Goal: Transaction & Acquisition: Purchase product/service

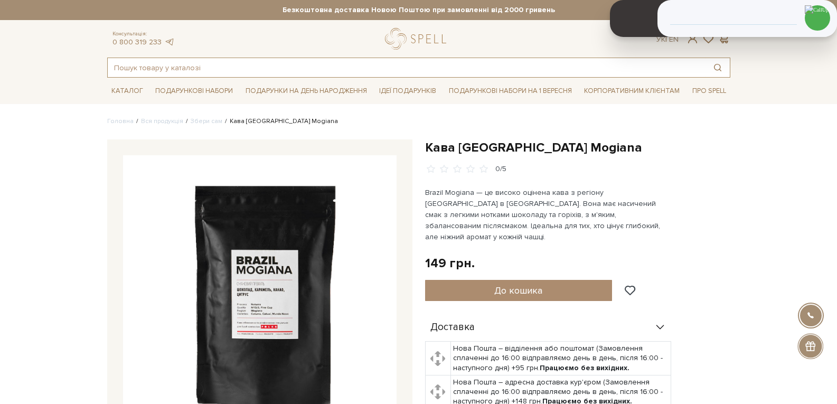
click at [208, 66] on input "text" at bounding box center [407, 67] width 598 height 19
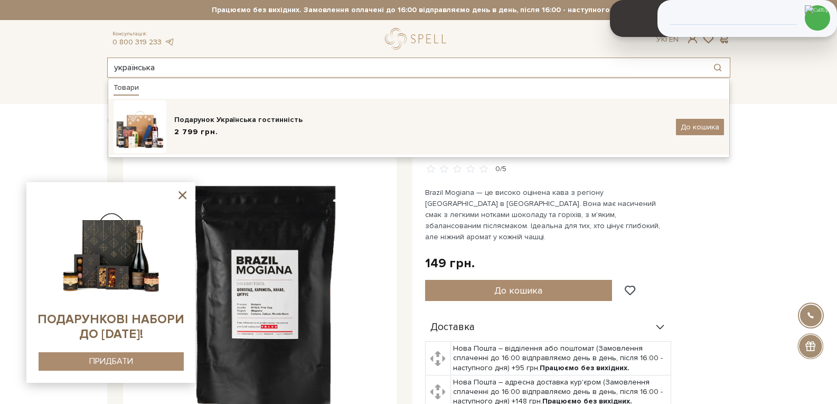
type input "українська"
click at [221, 121] on div "Подарунок Українська гостинність" at bounding box center [421, 120] width 494 height 11
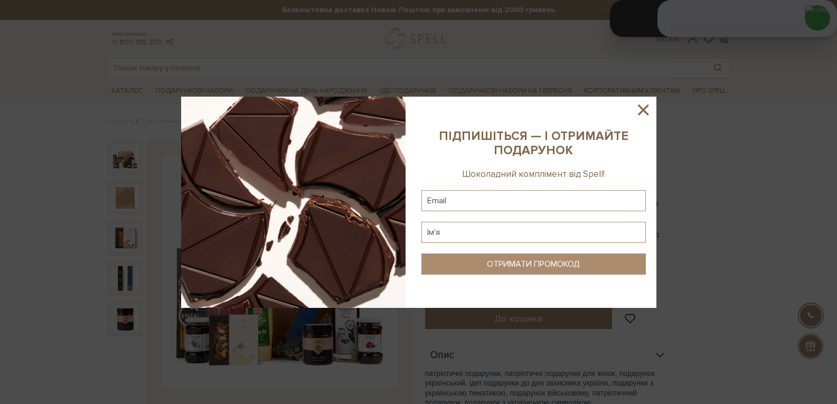
click at [650, 106] on icon at bounding box center [644, 110] width 18 height 18
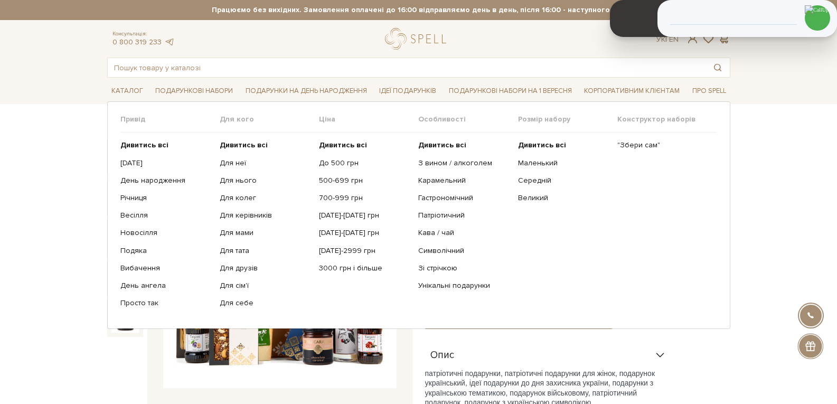
click at [418, 217] on ul "Дивитись всі До 500 грн 500-699 грн 700-999 грн 1000-1499 грн 1500-1999 грн 200…" at bounding box center [368, 224] width 99 height 183
click at [424, 216] on link "Патріотичний" at bounding box center [463, 216] width 91 height 10
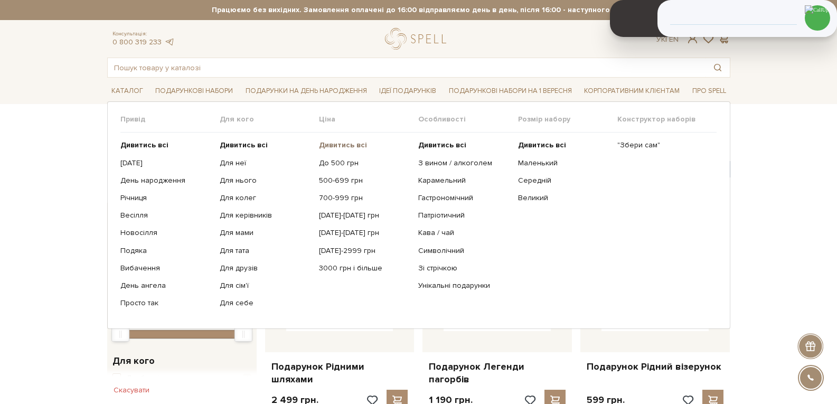
click at [325, 145] on b "Дивитись всі" at bounding box center [343, 145] width 48 height 9
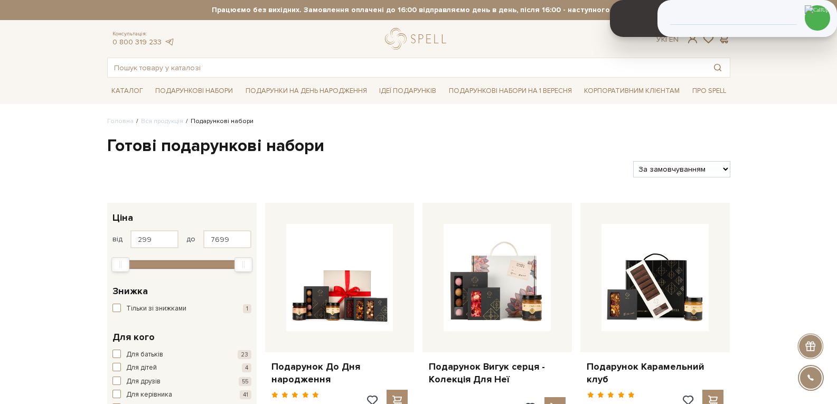
click at [703, 170] on select "За замовчуванням За Ціною (зростання) За Ціною (зменшення) Новинки За популярні…" at bounding box center [681, 169] width 97 height 16
select select "[URL][DOMAIN_NAME]"
click at [633, 161] on select "За замовчуванням За Ціною (зростання) За Ціною (зменшення) Новинки За популярні…" at bounding box center [681, 169] width 97 height 16
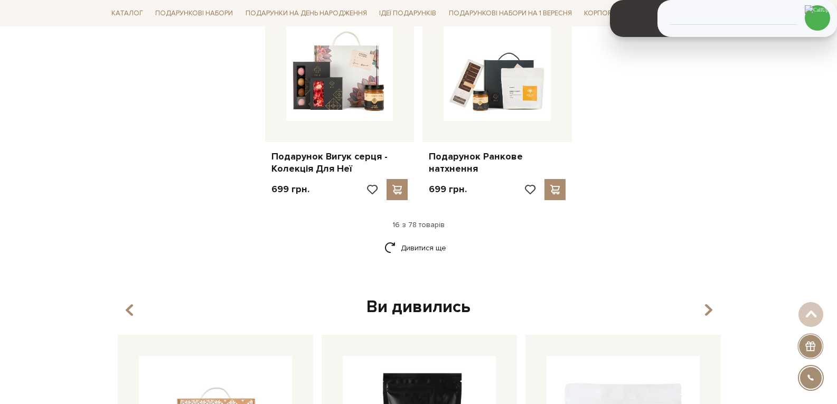
scroll to position [1321, 0]
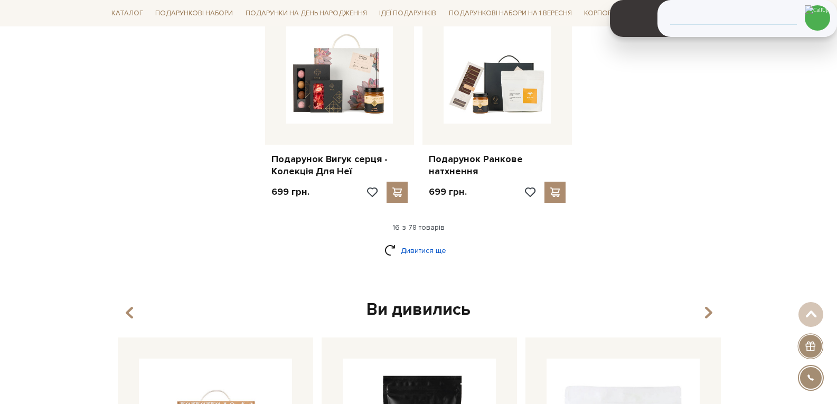
drag, startPoint x: 418, startPoint y: 236, endPoint x: 429, endPoint y: 237, distance: 10.6
click at [418, 241] on link "Дивитися ще" at bounding box center [419, 250] width 69 height 18
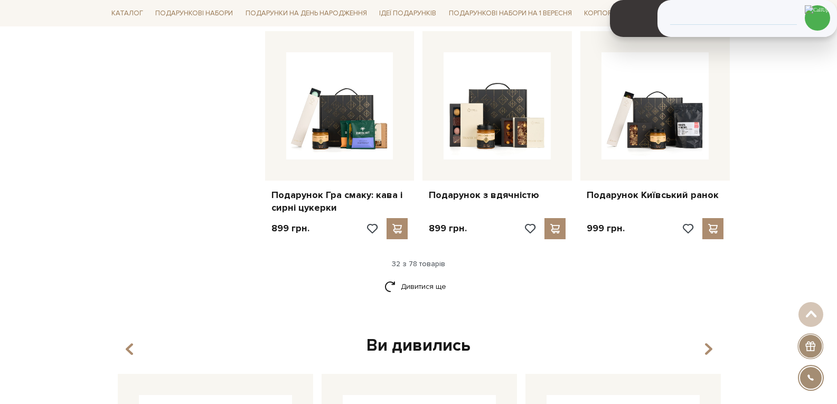
scroll to position [2536, 0]
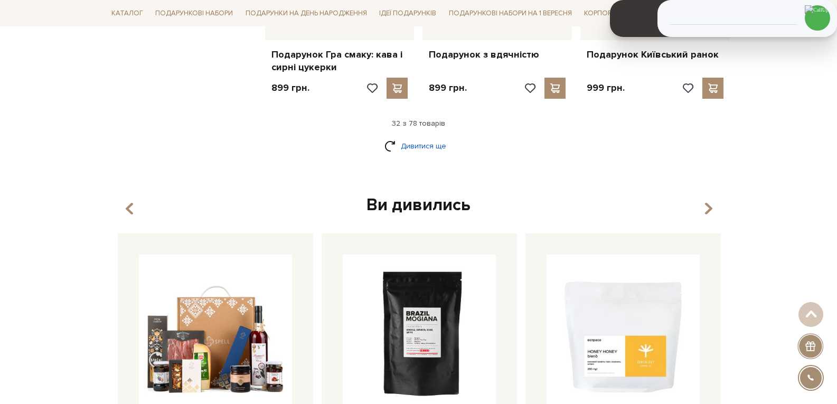
click at [437, 143] on link "Дивитися ще" at bounding box center [419, 146] width 69 height 18
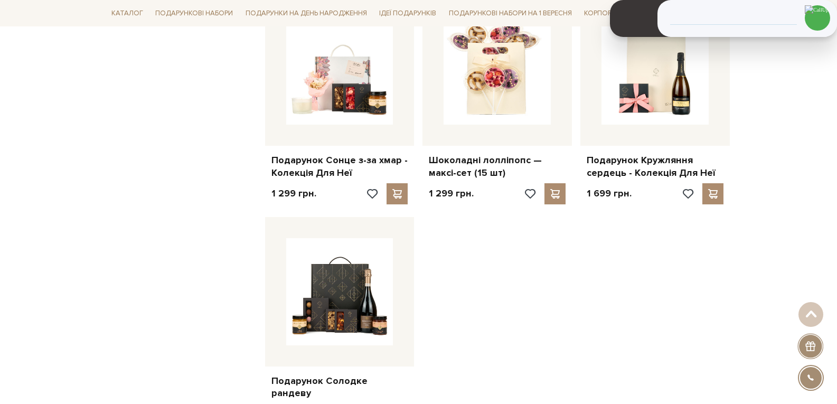
scroll to position [3646, 0]
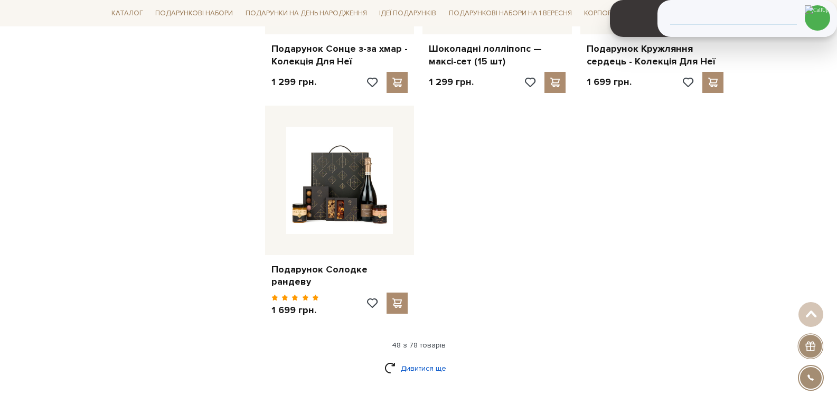
click at [424, 359] on link "Дивитися ще" at bounding box center [419, 368] width 69 height 18
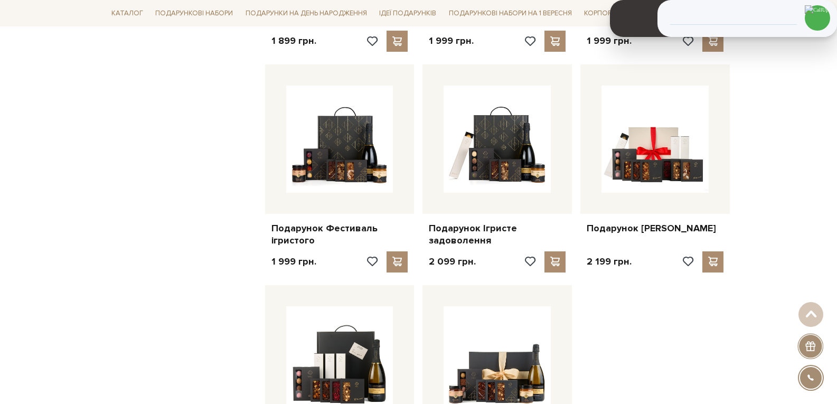
scroll to position [4755, 0]
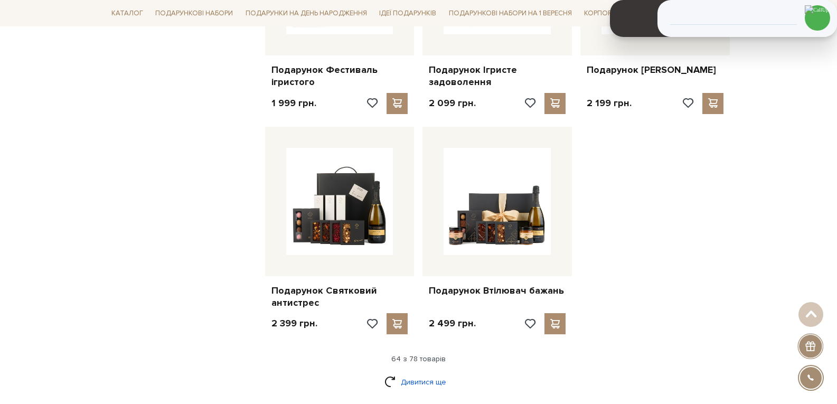
click at [408, 373] on link "Дивитися ще" at bounding box center [419, 382] width 69 height 18
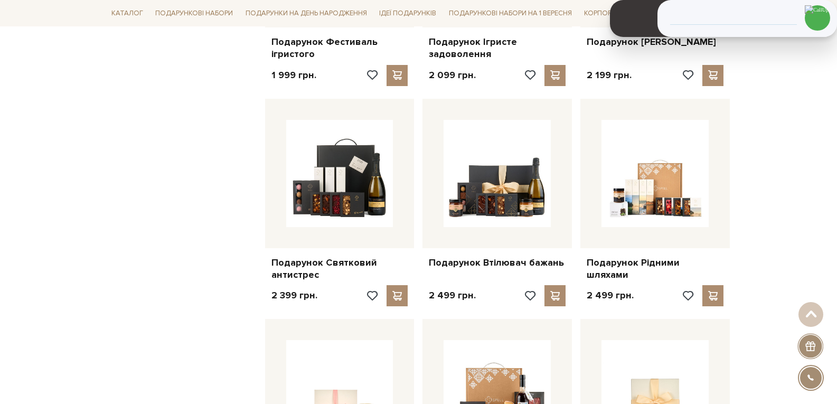
scroll to position [4808, 0]
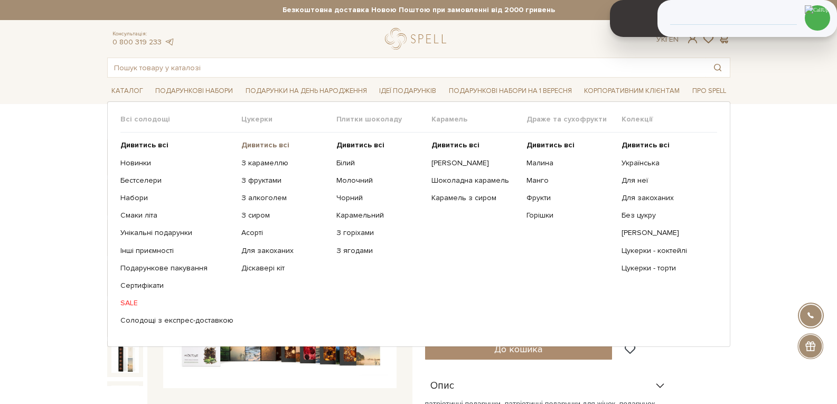
click at [248, 142] on b "Дивитись всі" at bounding box center [265, 145] width 48 height 9
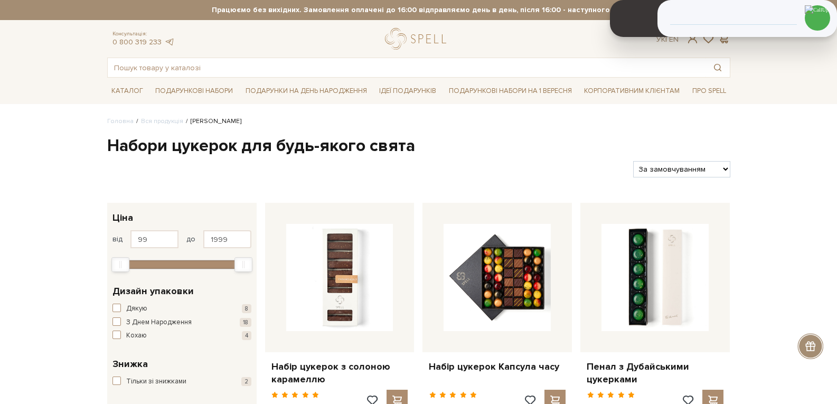
click at [688, 172] on select "За замовчуванням За Ціною (зростання) За Ціною (зменшення) Новинки За популярні…" at bounding box center [681, 169] width 97 height 16
select select "https://spellchocolate.com/our-productions/seti-cukerok/?sort=p.price&order=ASC"
click at [633, 161] on select "За замовчуванням За Ціною (зростання) За Ціною (зменшення) Новинки За популярні…" at bounding box center [681, 169] width 97 height 16
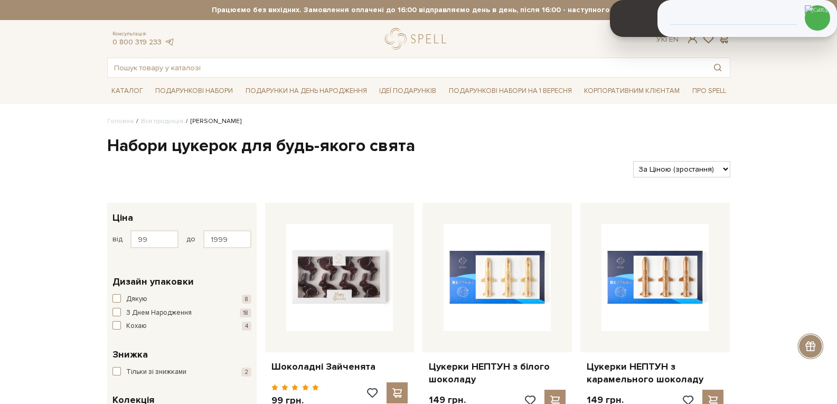
click at [670, 165] on select "За замовчуванням За Ціною (зростання) За Ціною (зменшення) Новинки За популярні…" at bounding box center [681, 169] width 97 height 16
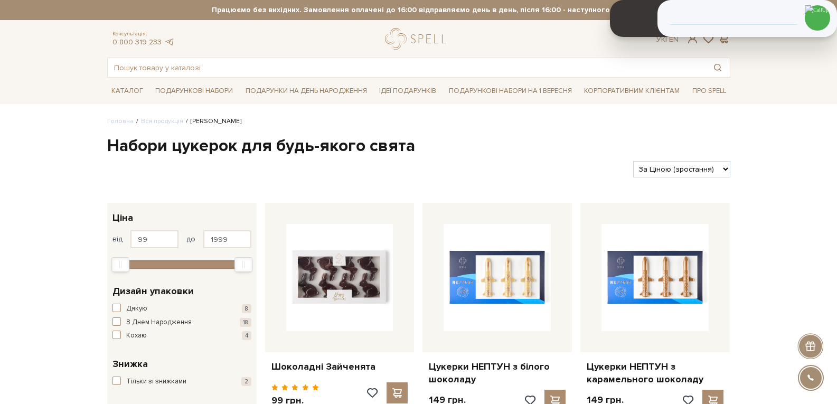
select select "[URL][DOMAIN_NAME]"
click at [633, 161] on select "За замовчуванням За Ціною (зростання) За Ціною (зменшення) Новинки За популярні…" at bounding box center [681, 169] width 97 height 16
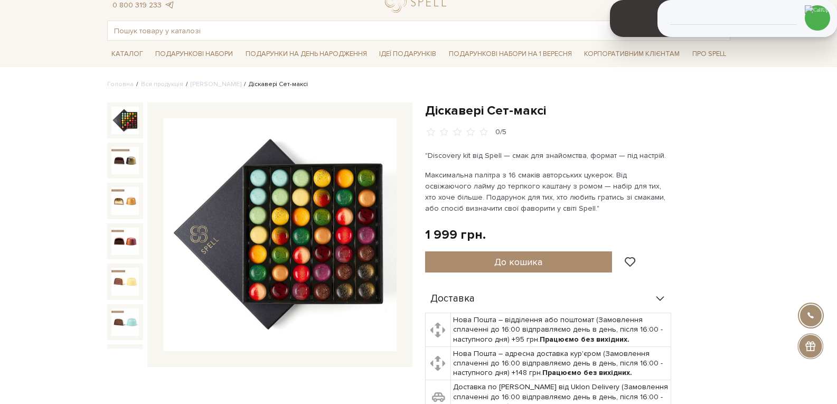
scroll to position [53, 0]
